Goal: Transaction & Acquisition: Book appointment/travel/reservation

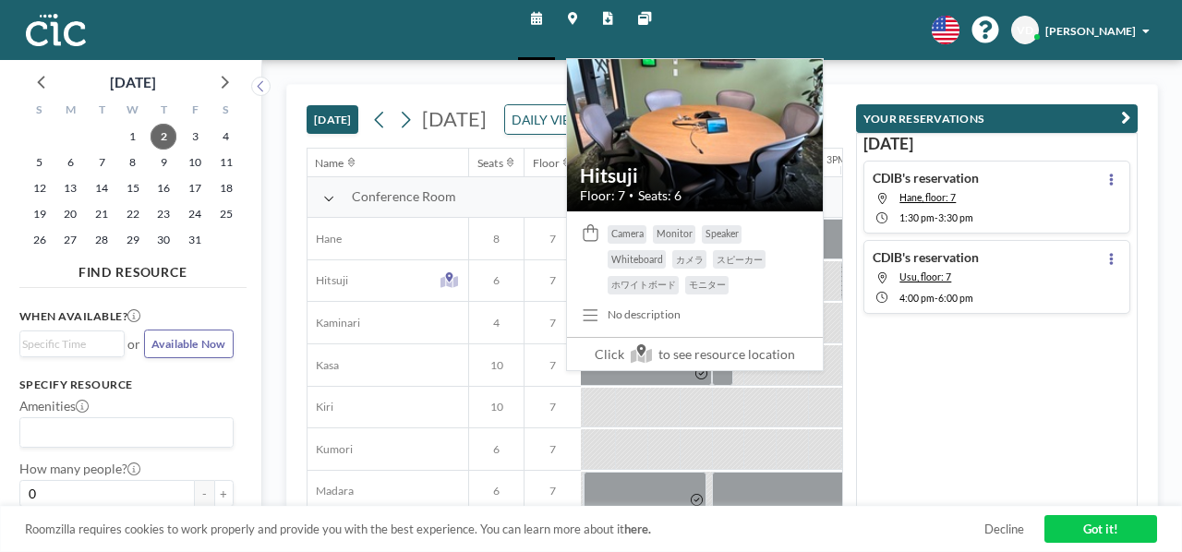
scroll to position [0, 1675]
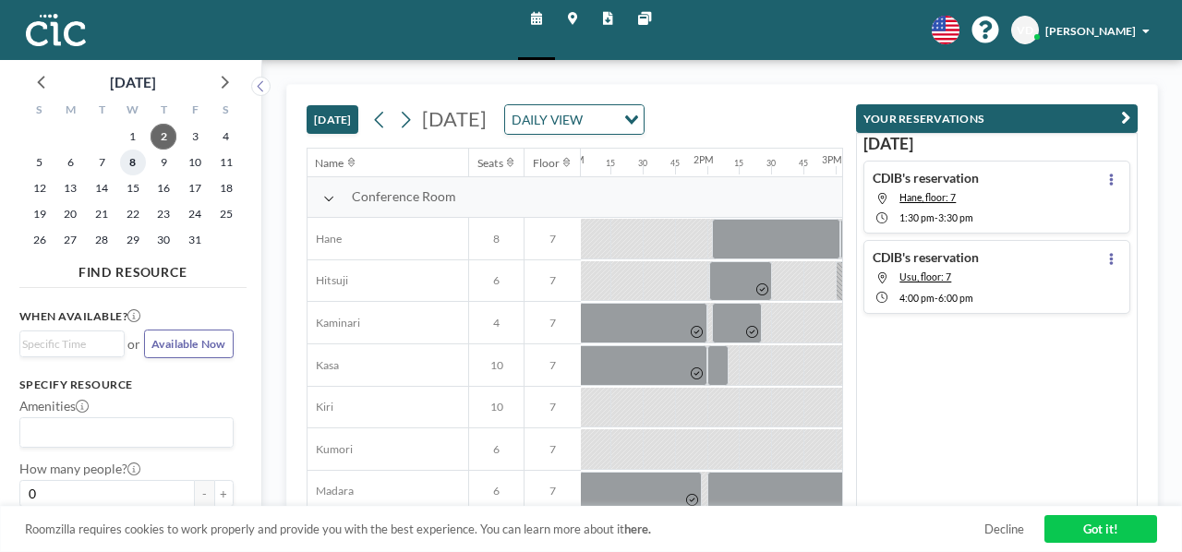
click at [120, 153] on span "8" at bounding box center [133, 163] width 26 height 26
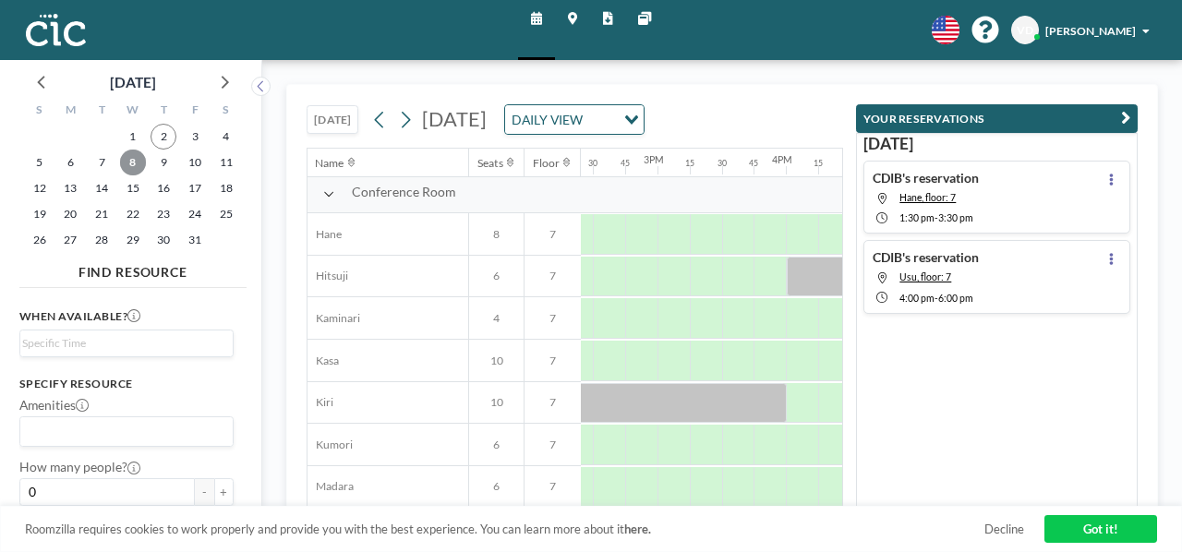
scroll to position [0, 1854]
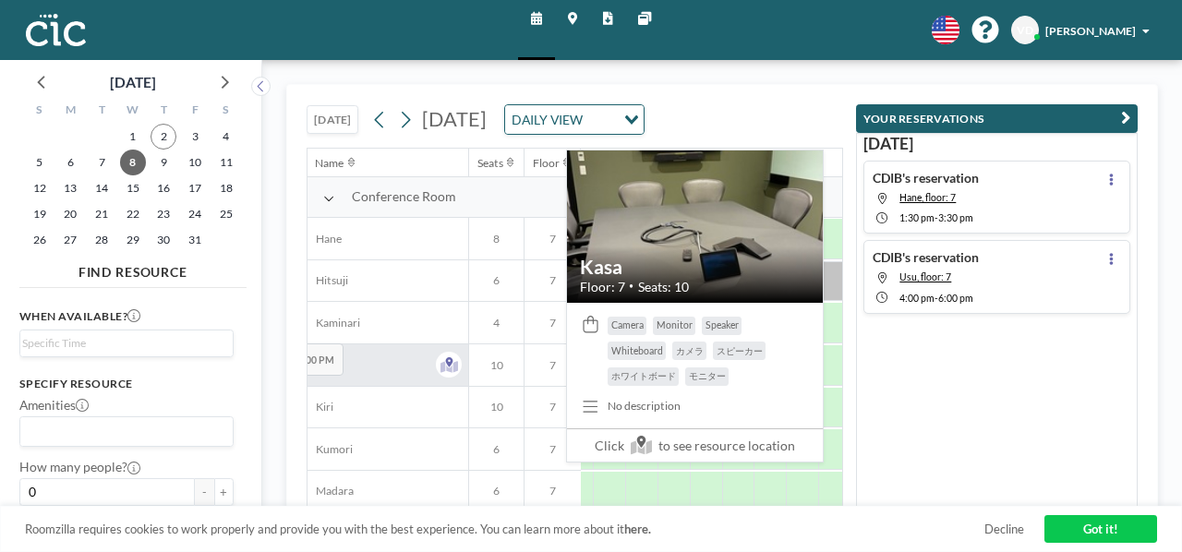
click at [307, 358] on span "Kasa" at bounding box center [322, 365] width 31 height 14
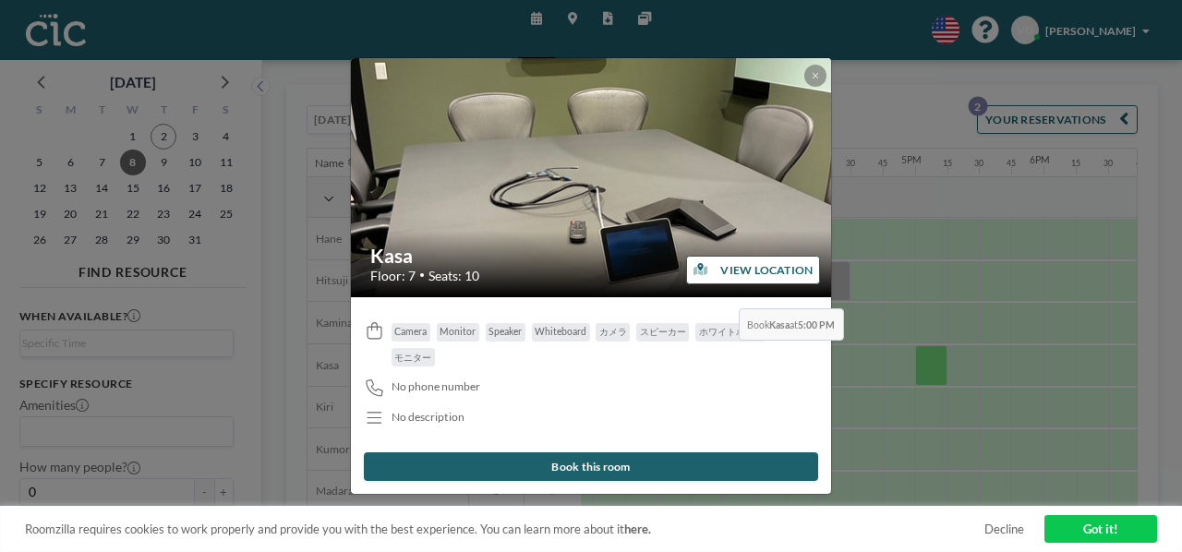
click at [730, 274] on button "VIEW LOCATION" at bounding box center [753, 270] width 135 height 29
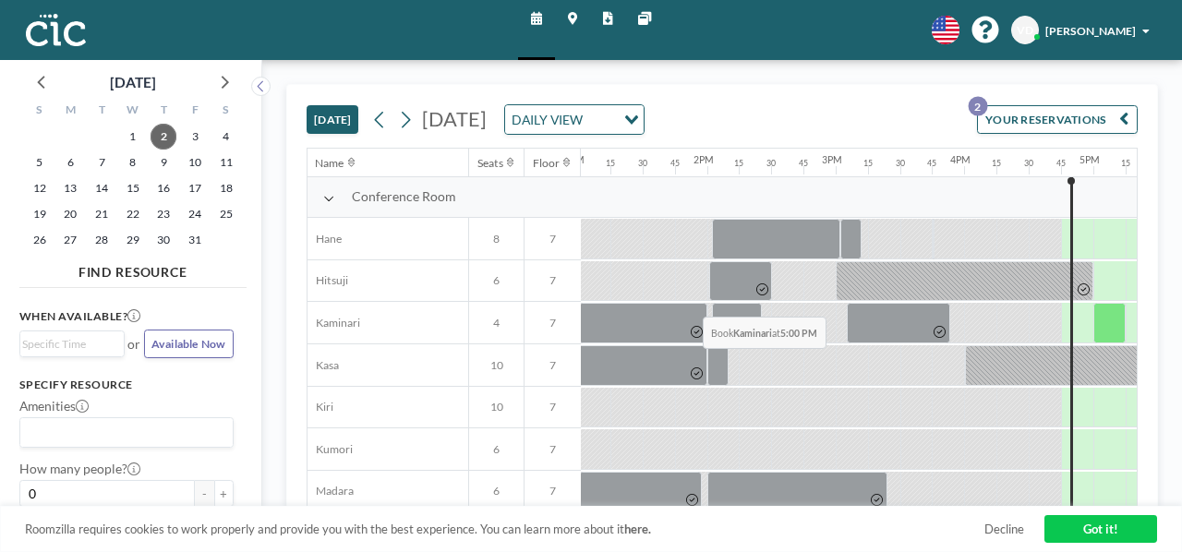
scroll to position [0, 1717]
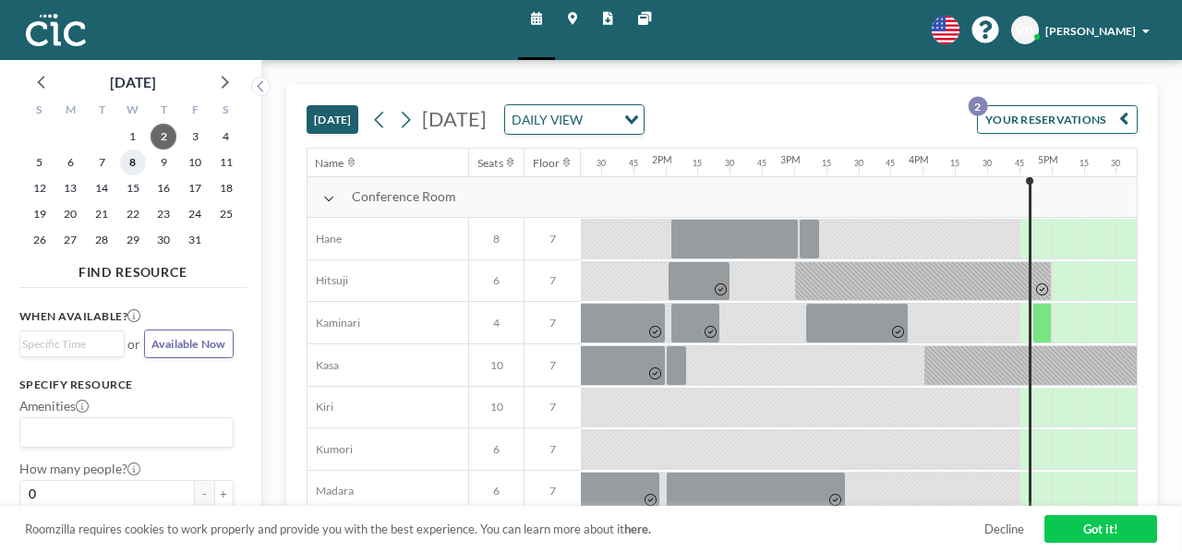
click at [120, 153] on span "8" at bounding box center [133, 163] width 26 height 26
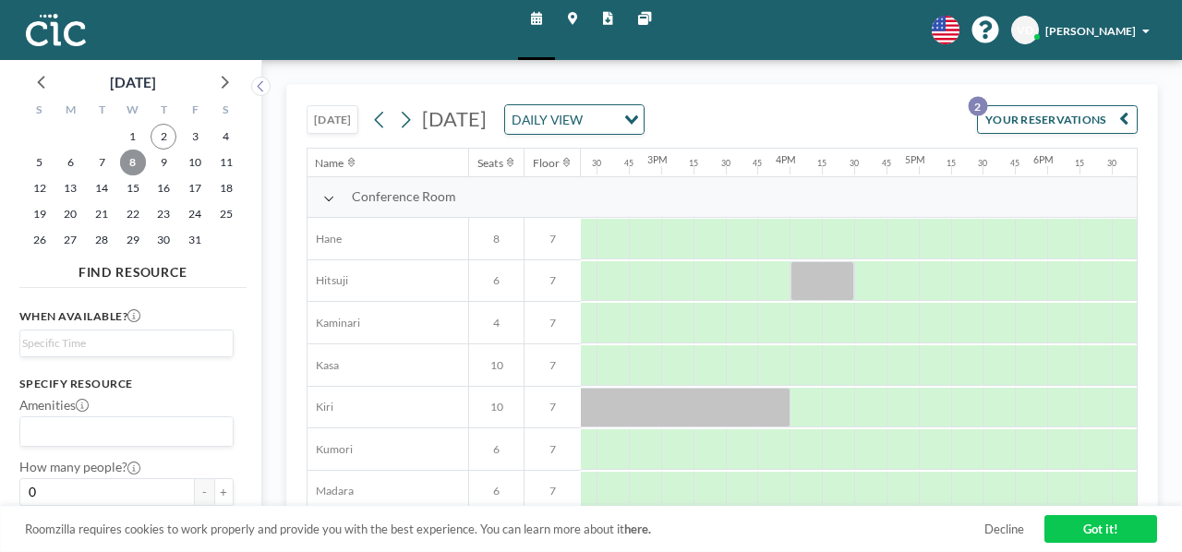
scroll to position [0, 1852]
click at [917, 345] on div at bounding box center [933, 365] width 32 height 41
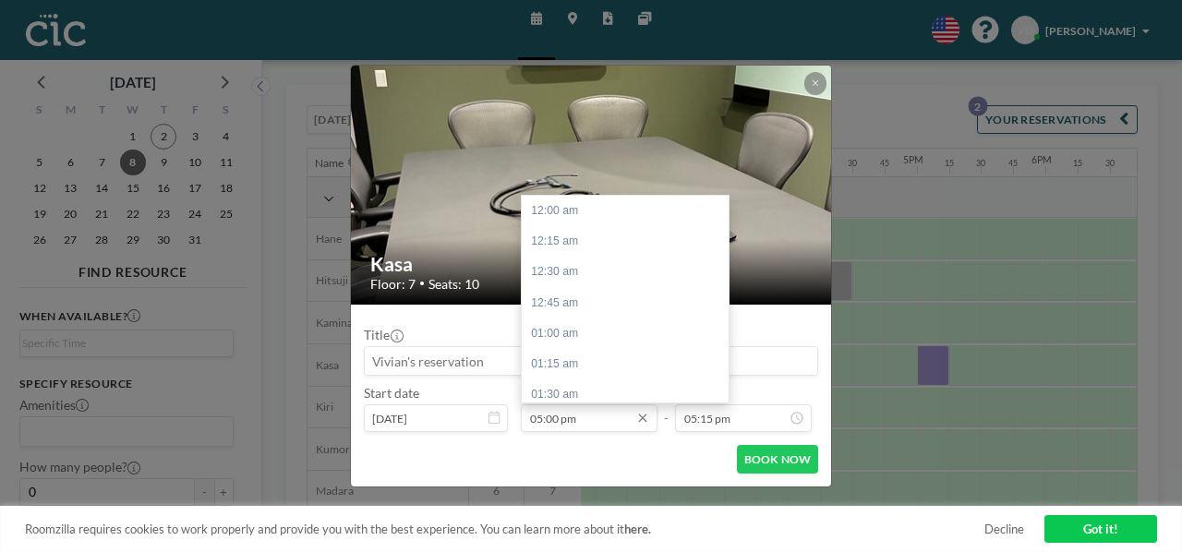
scroll to position [1913, 0]
click at [569, 404] on input "05:00 pm" at bounding box center [589, 418] width 137 height 28
click at [599, 482] on div "06:00 pm" at bounding box center [625, 497] width 207 height 30
type input "06:00 pm"
type input "06:15 pm"
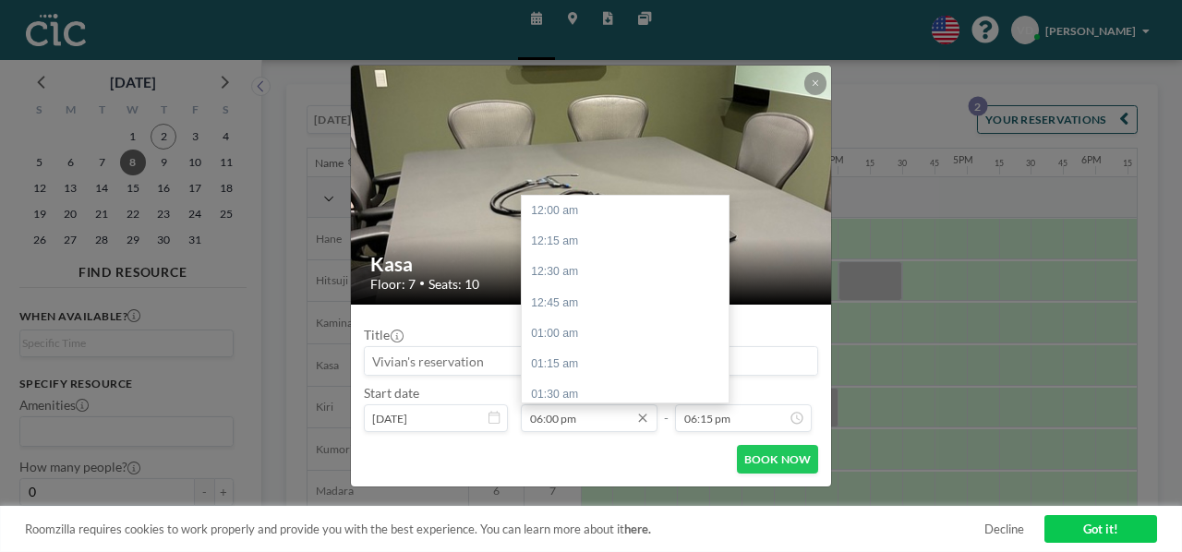
scroll to position [2025, 0]
click at [612, 491] on div "07:00 pm" at bounding box center [625, 506] width 207 height 30
type input "07:00 pm"
type input "07:15 pm"
click at [600, 404] on input "07:00 pm" at bounding box center [589, 418] width 137 height 28
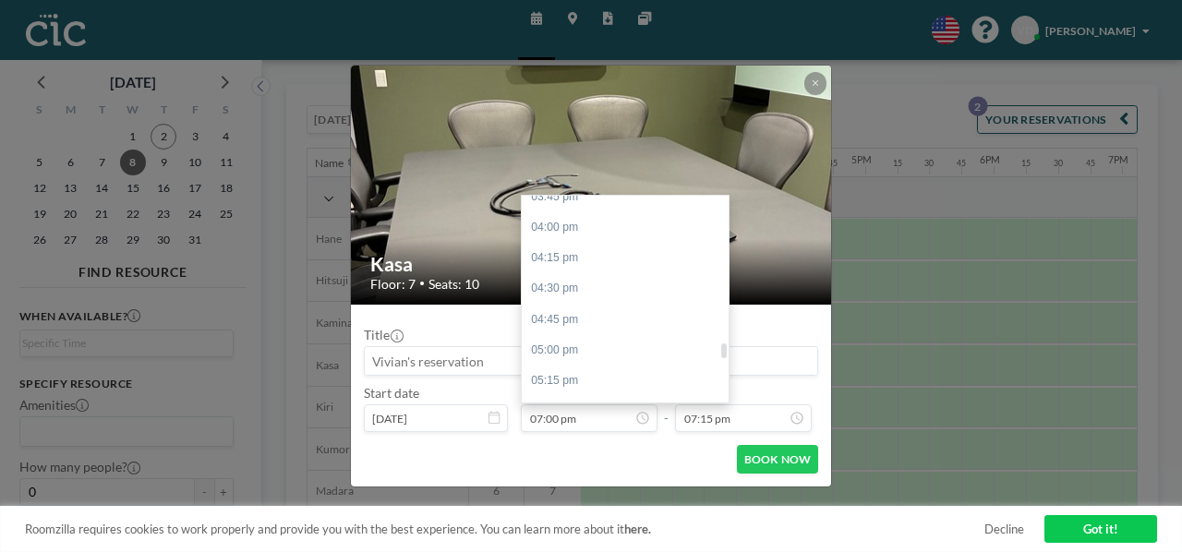
scroll to position [1925, 0]
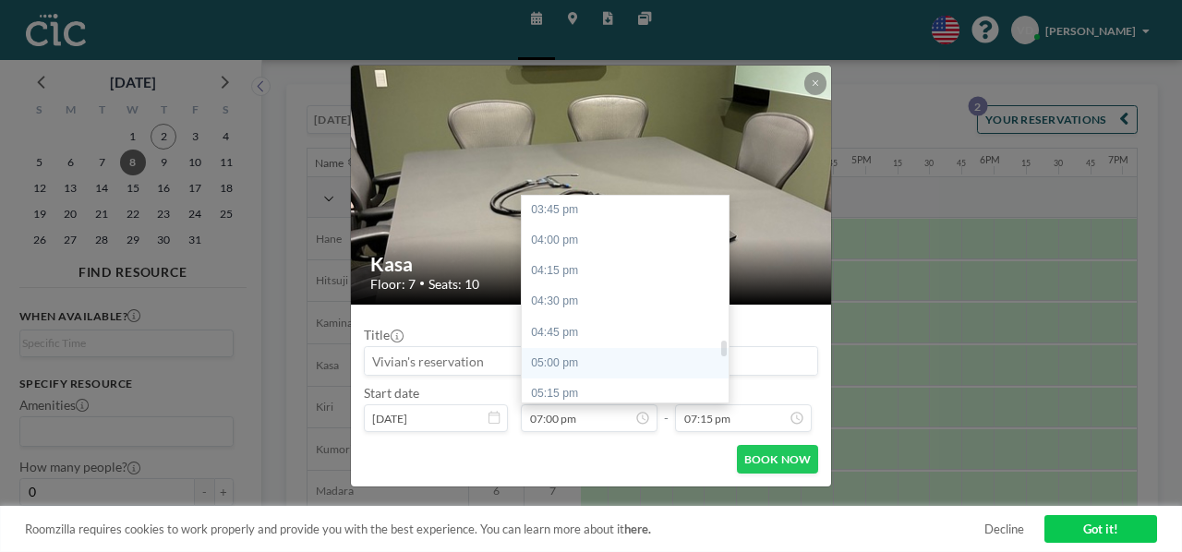
click at [596, 348] on div "05:00 pm" at bounding box center [625, 363] width 207 height 30
type input "05:00 pm"
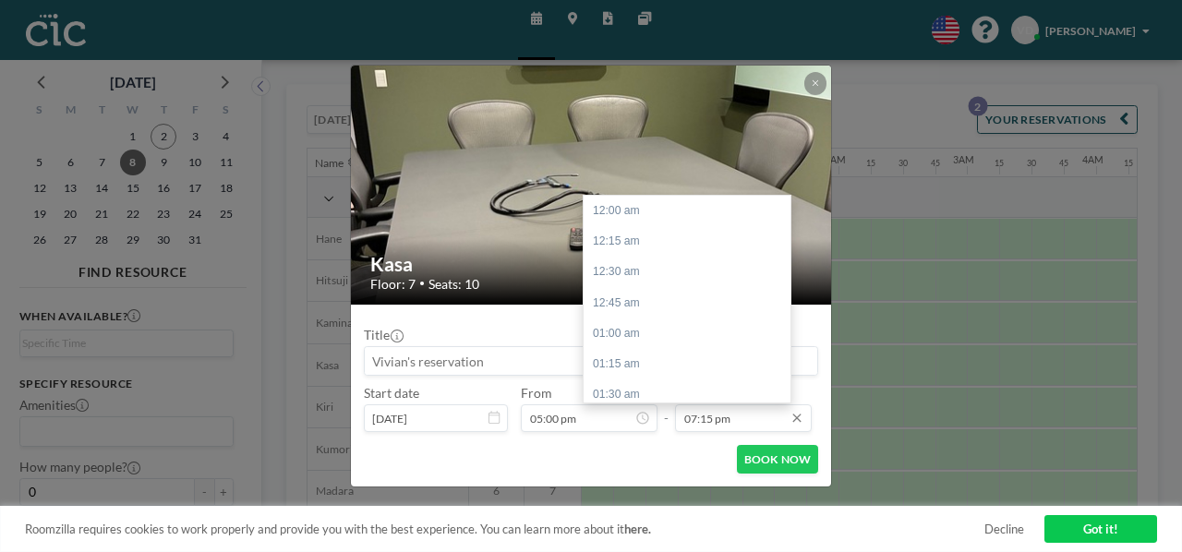
click at [693, 404] on input "07:15 pm" at bounding box center [743, 418] width 137 height 28
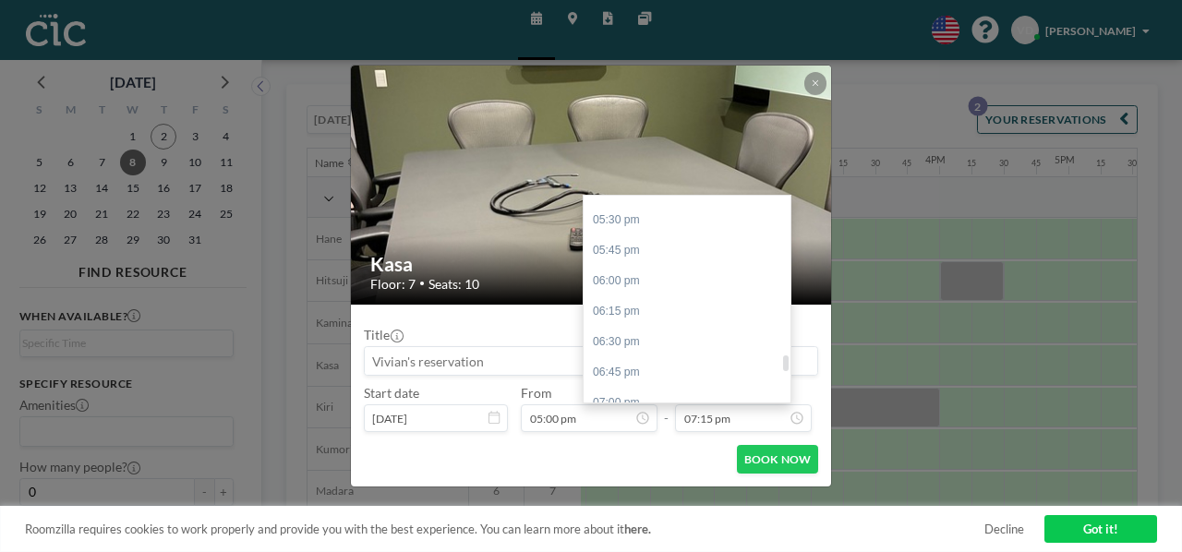
scroll to position [2119, 0]
click at [648, 398] on div "07:00 pm" at bounding box center [686, 413] width 207 height 30
type input "07:00 pm"
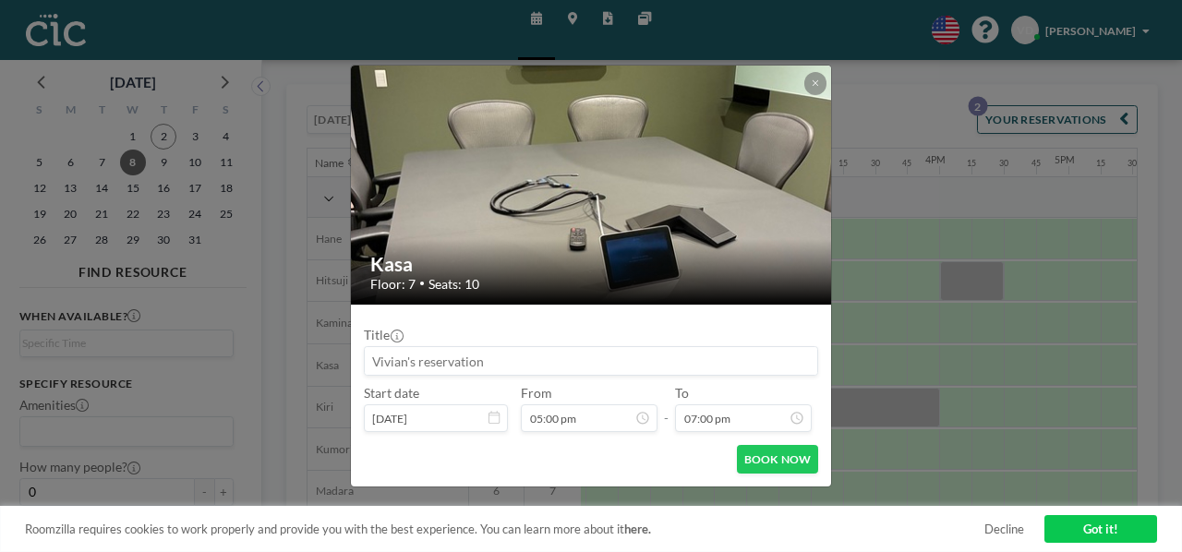
click at [556, 350] on input at bounding box center [591, 361] width 453 height 28
type input "I"
type input "O"
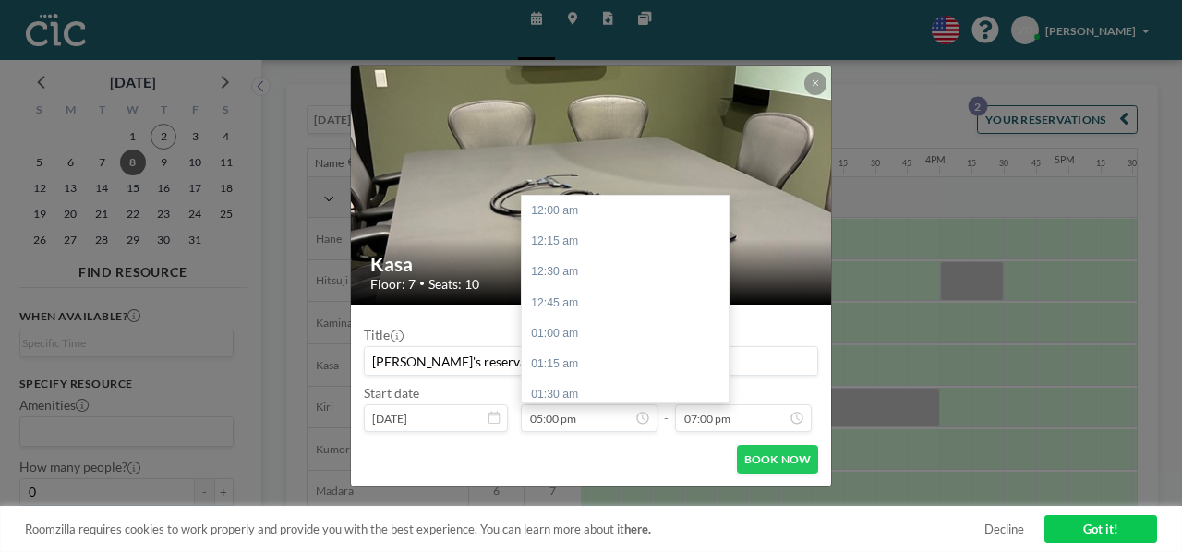
scroll to position [1913, 0]
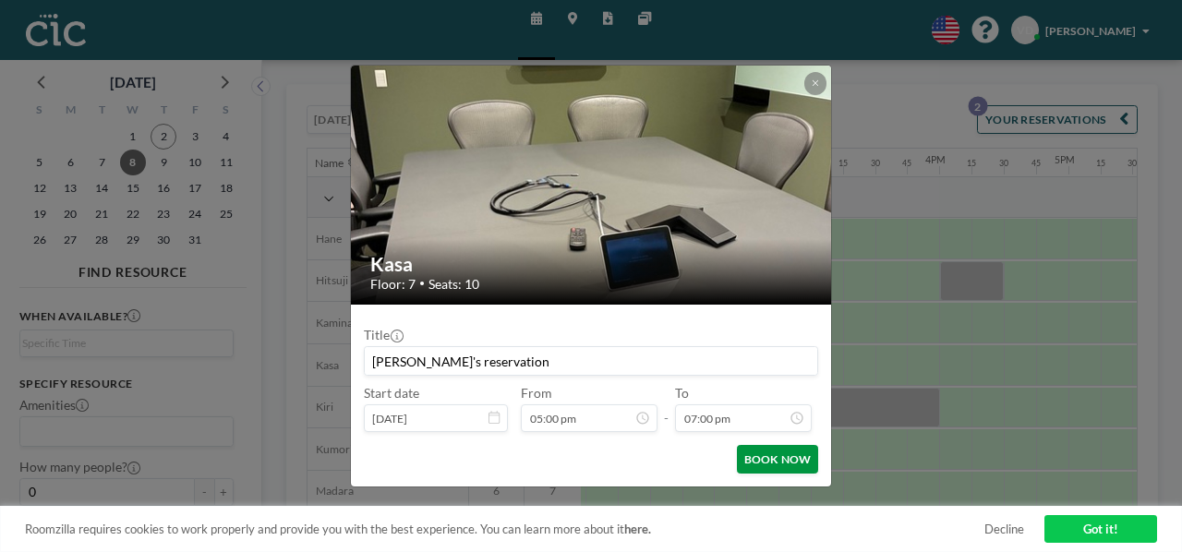
type input "[PERSON_NAME]'s reservation"
click at [747, 445] on button "BOOK NOW" at bounding box center [778, 459] width 82 height 29
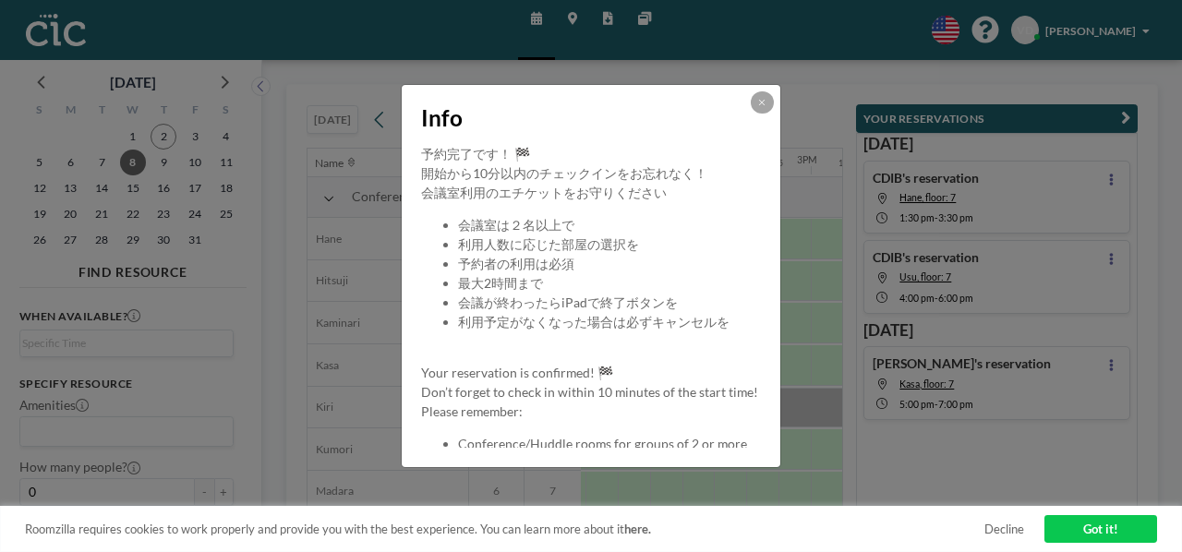
scroll to position [130, 0]
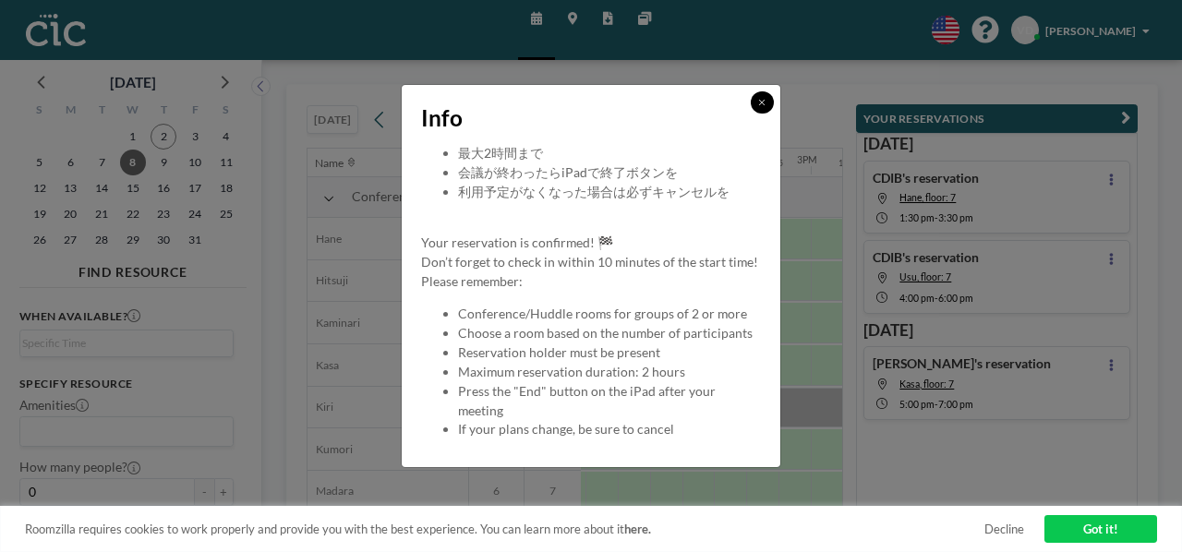
click at [758, 107] on icon at bounding box center [761, 102] width 7 height 9
